Goal: Browse casually: Explore the website without a specific task or goal

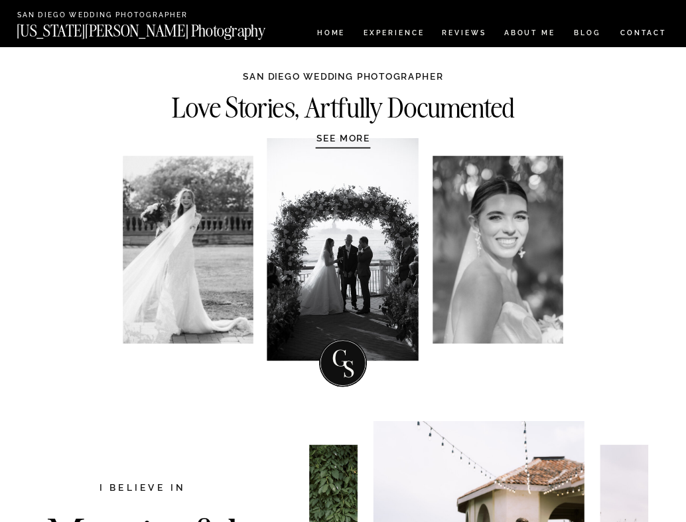
click at [398, 33] on nav "Experience" at bounding box center [394, 34] width 60 height 10
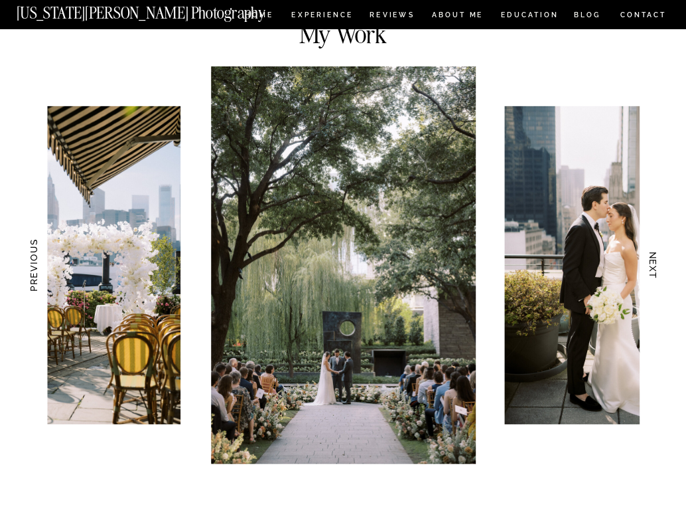
scroll to position [1077, 0]
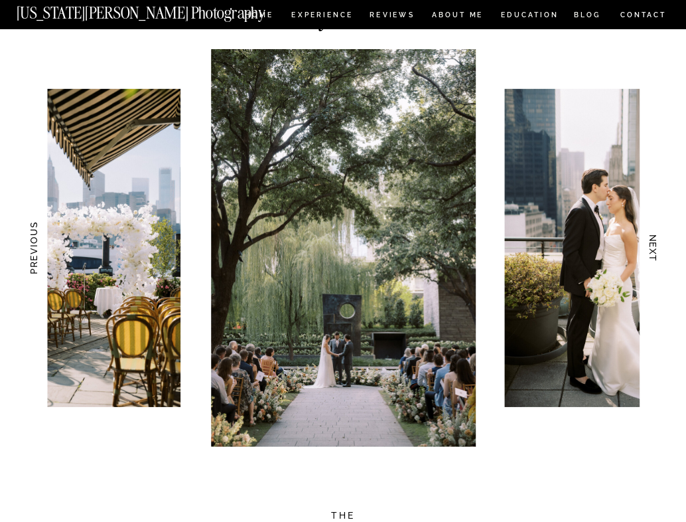
click at [651, 248] on h3 "NEXT" at bounding box center [654, 248] width 12 height 72
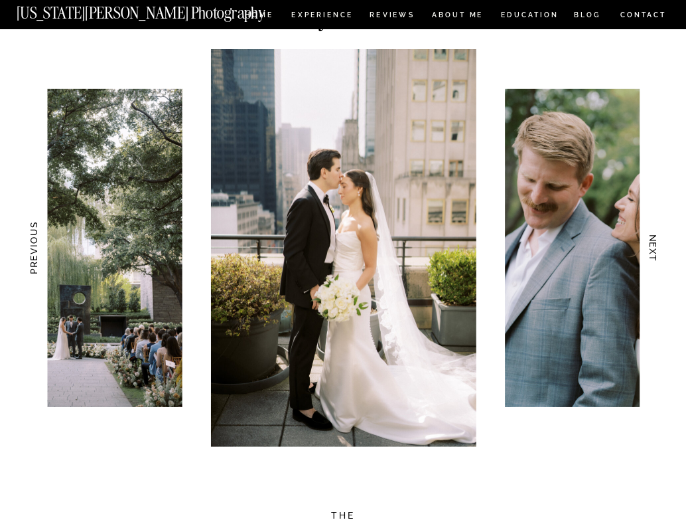
click at [651, 249] on h3 "NEXT" at bounding box center [654, 248] width 12 height 72
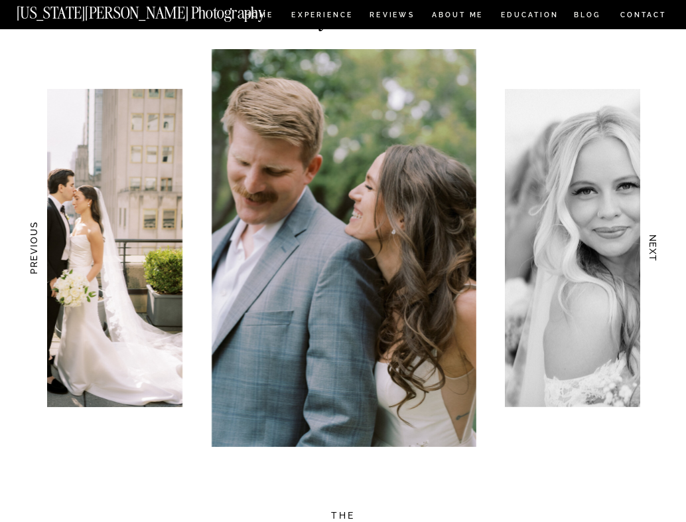
click at [651, 249] on h3 "NEXT" at bounding box center [654, 248] width 12 height 72
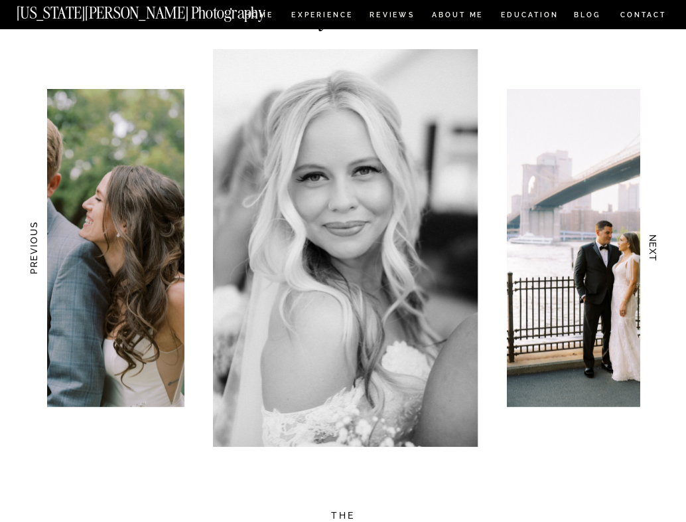
click at [651, 249] on h3 "NEXT" at bounding box center [654, 248] width 12 height 72
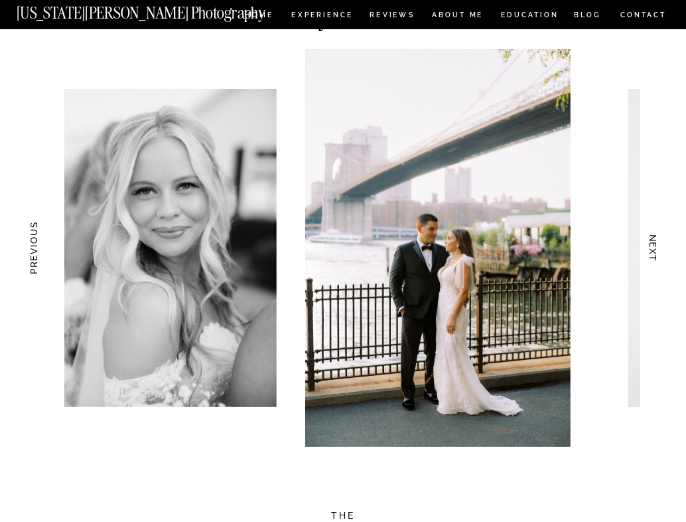
click at [651, 249] on h3 "NEXT" at bounding box center [654, 248] width 12 height 72
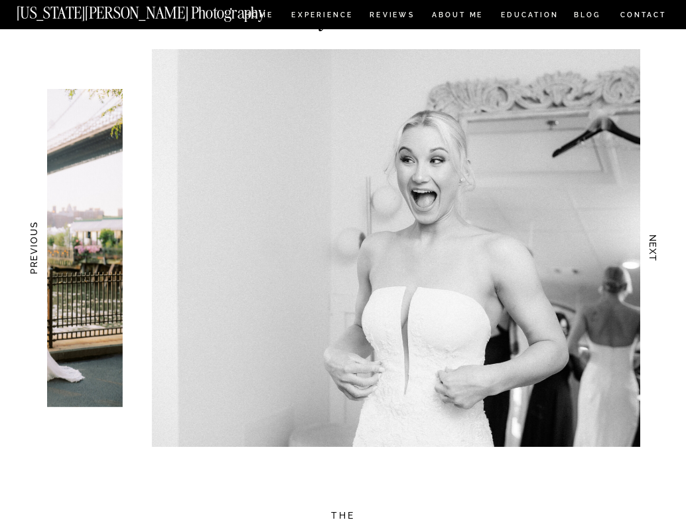
click at [651, 249] on h3 "NEXT" at bounding box center [654, 248] width 12 height 72
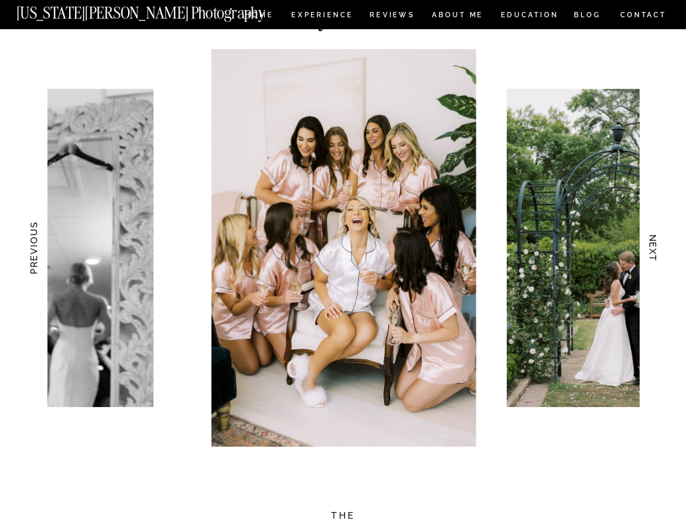
click at [652, 249] on h3 "NEXT" at bounding box center [654, 248] width 12 height 72
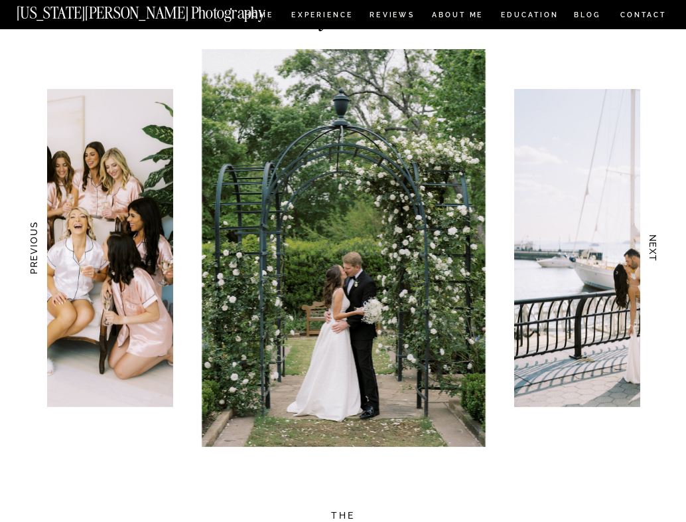
click at [652, 249] on h3 "NEXT" at bounding box center [654, 248] width 12 height 72
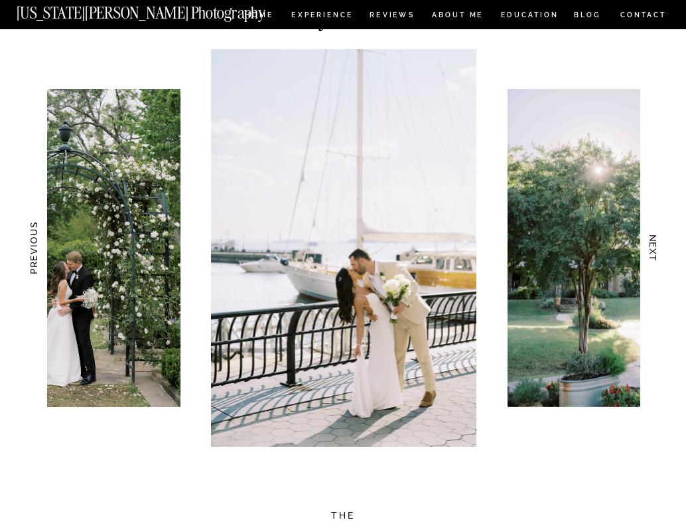
click at [652, 249] on h3 "NEXT" at bounding box center [654, 248] width 12 height 72
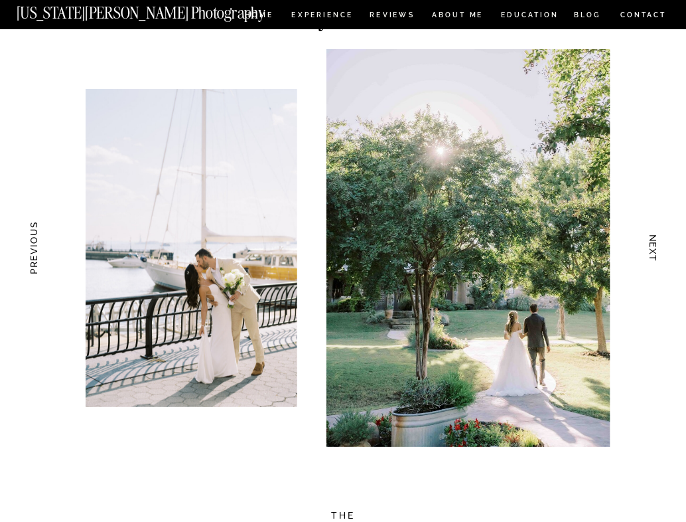
click at [652, 249] on h3 "NEXT" at bounding box center [654, 248] width 12 height 72
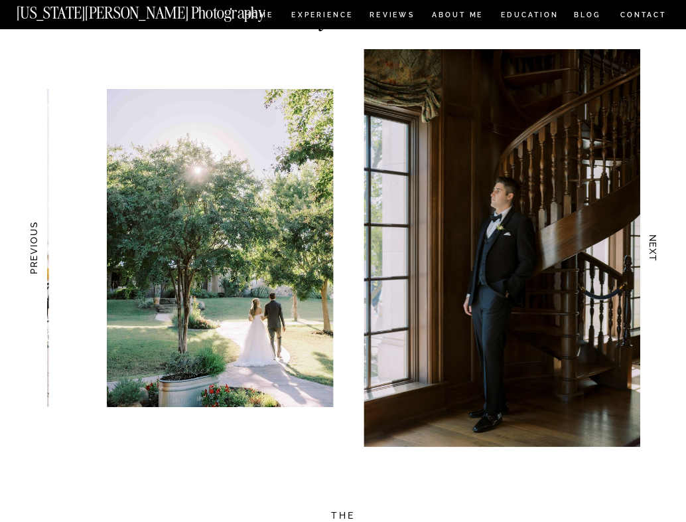
click at [652, 249] on h3 "NEXT" at bounding box center [654, 248] width 12 height 72
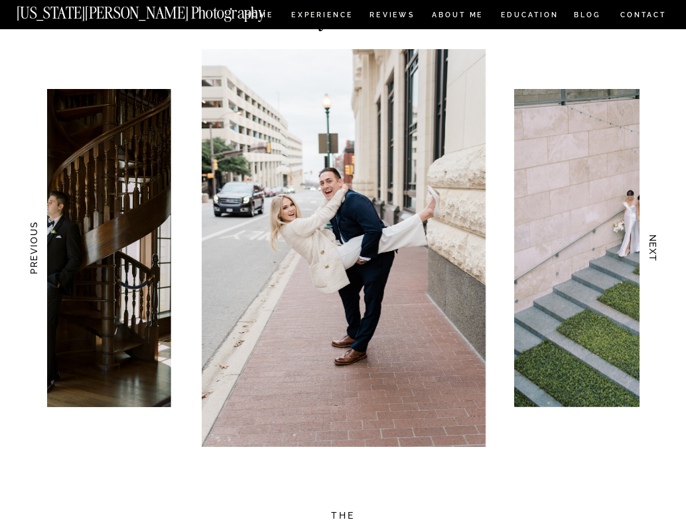
click at [652, 249] on h3 "NEXT" at bounding box center [654, 248] width 12 height 72
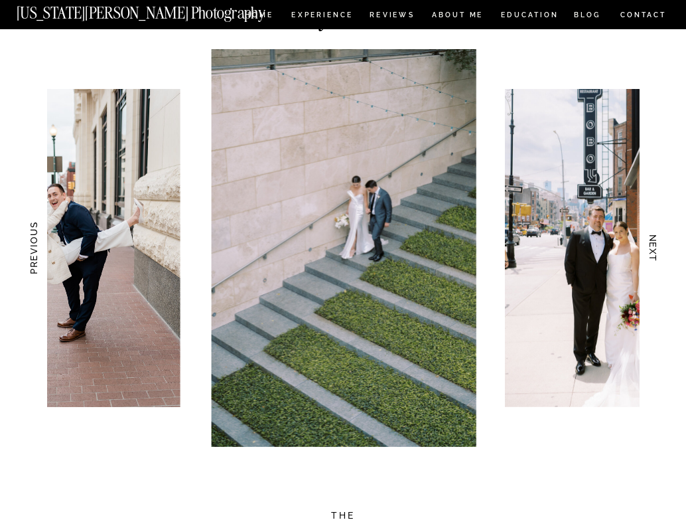
click at [652, 249] on h3 "NEXT" at bounding box center [654, 248] width 12 height 72
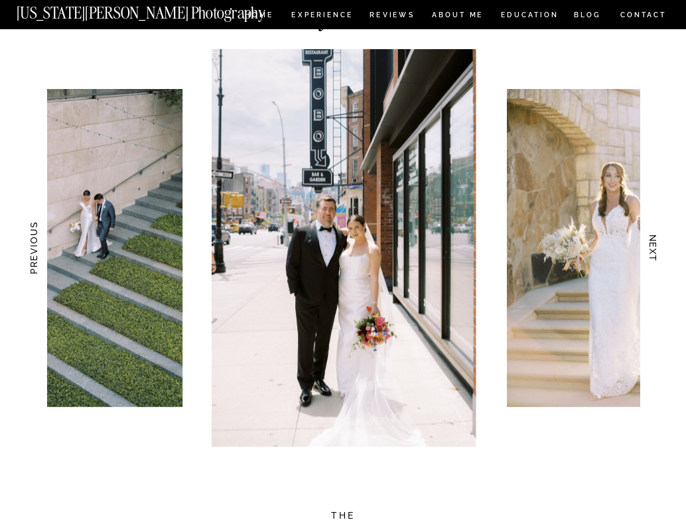
click at [652, 249] on h3 "NEXT" at bounding box center [654, 248] width 12 height 72
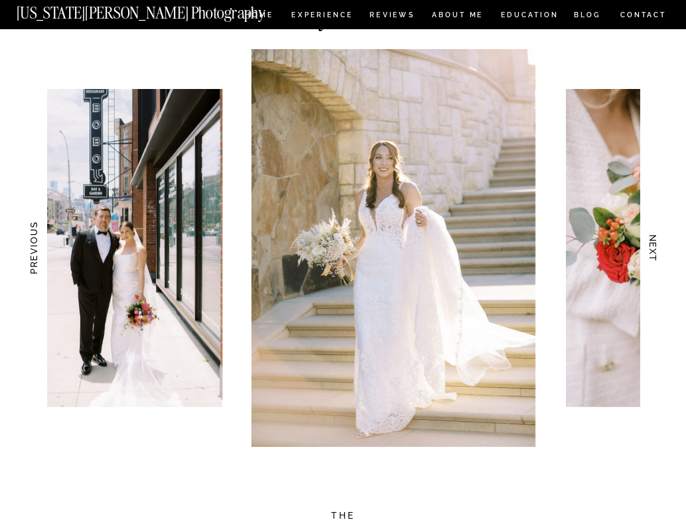
click at [652, 249] on h3 "NEXT" at bounding box center [654, 248] width 12 height 72
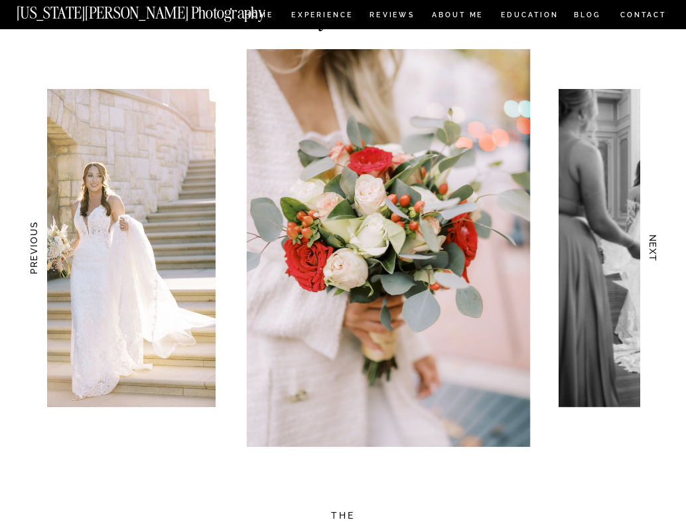
click at [652, 249] on h3 "NEXT" at bounding box center [654, 248] width 12 height 72
